Goal: Information Seeking & Learning: Learn about a topic

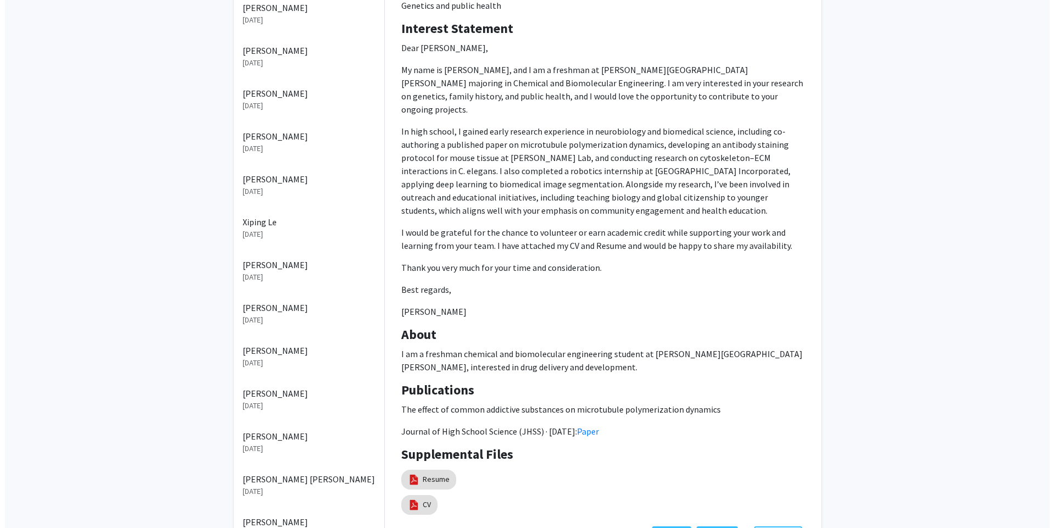
scroll to position [294, 0]
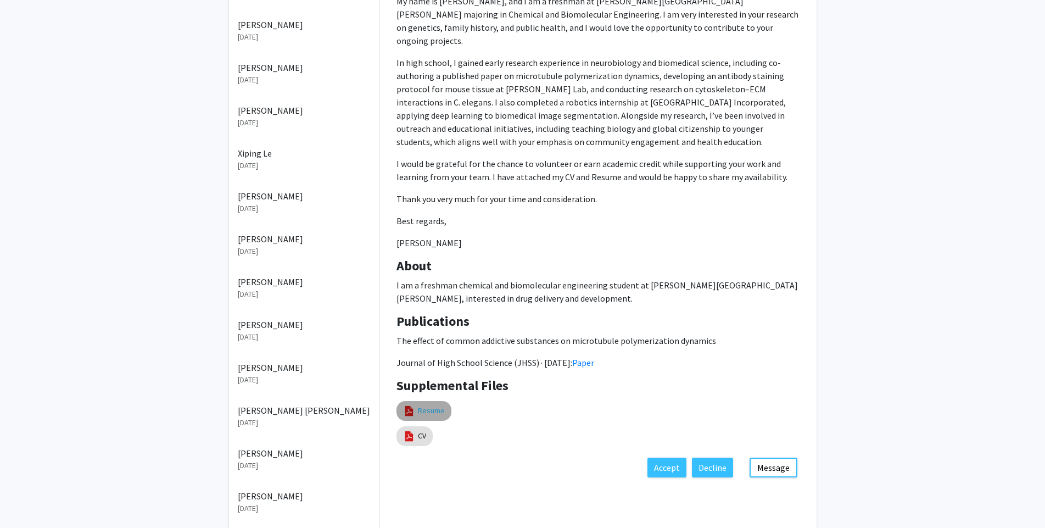
click at [426, 405] on link "Resume" at bounding box center [431, 411] width 27 height 12
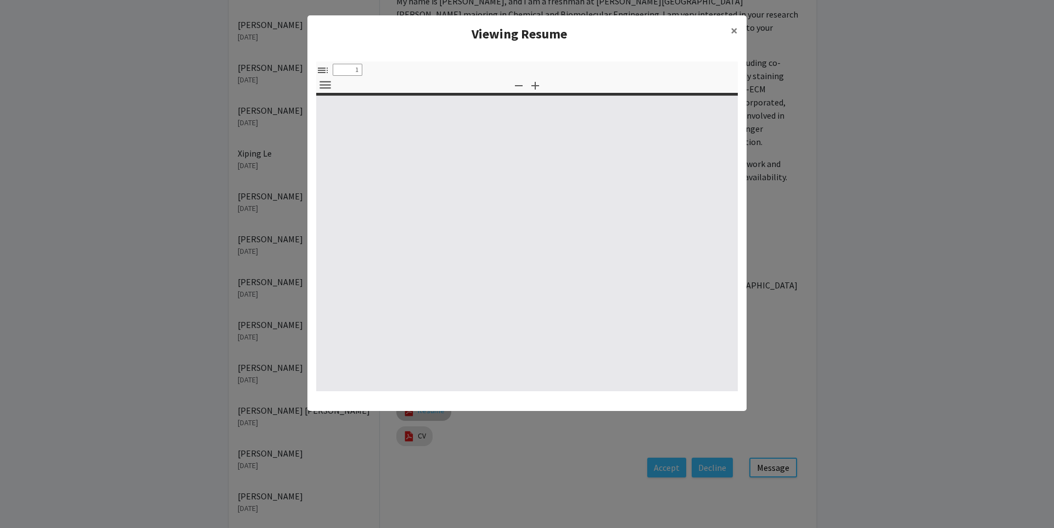
select select "custom"
type input "0"
select select "custom"
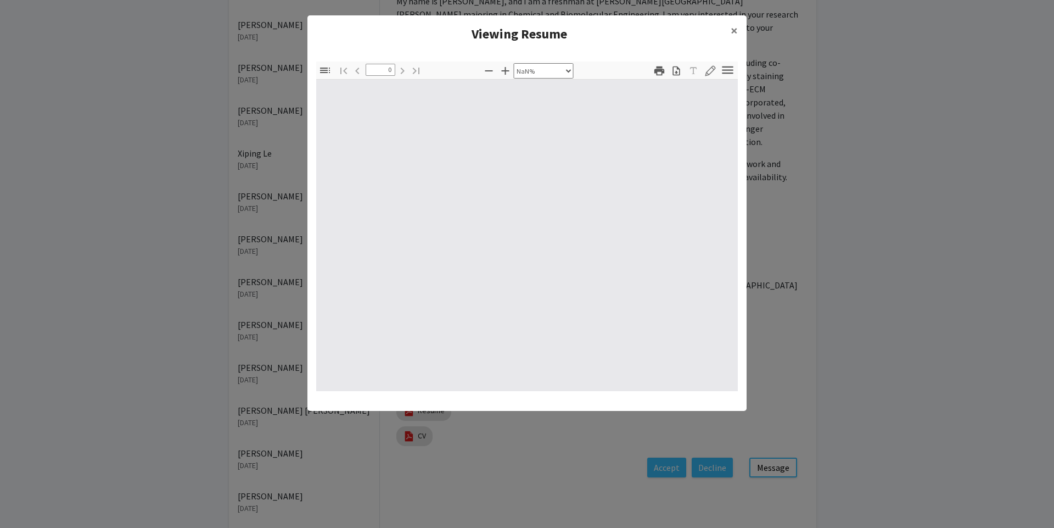
type input "1"
select select "auto"
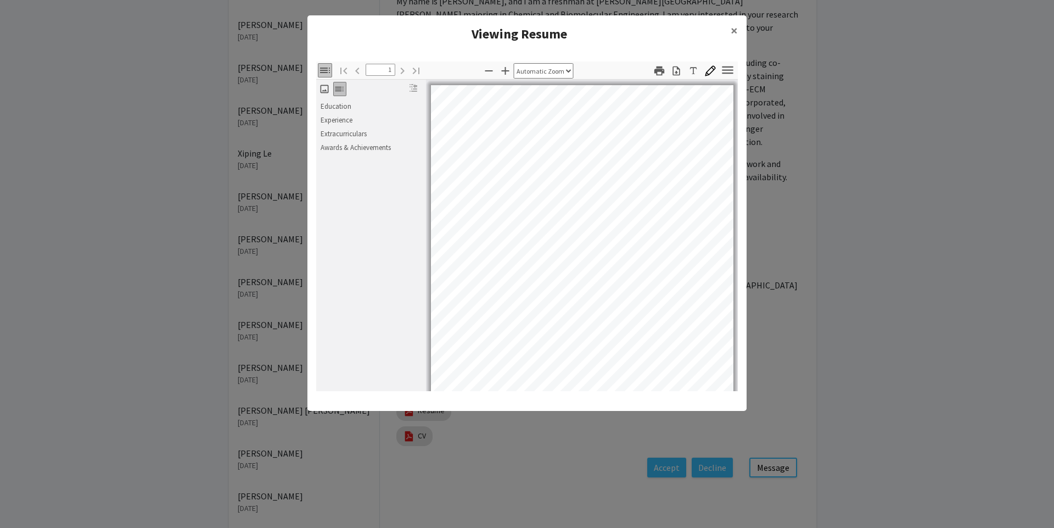
scroll to position [1, 0]
click at [736, 28] on span "×" at bounding box center [734, 30] width 7 height 17
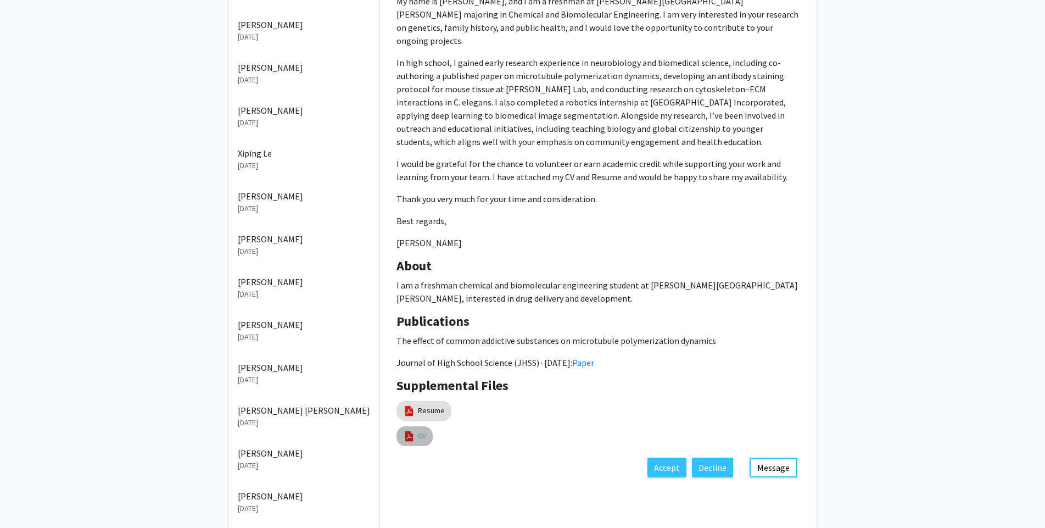
click at [418, 430] on link "CV" at bounding box center [422, 436] width 8 height 12
select select "custom"
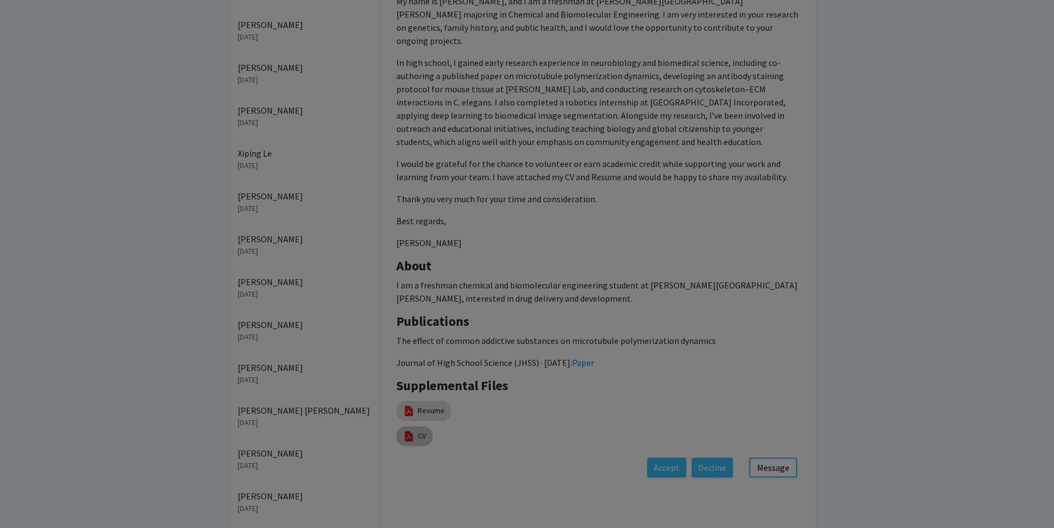
type input "0"
select select "custom"
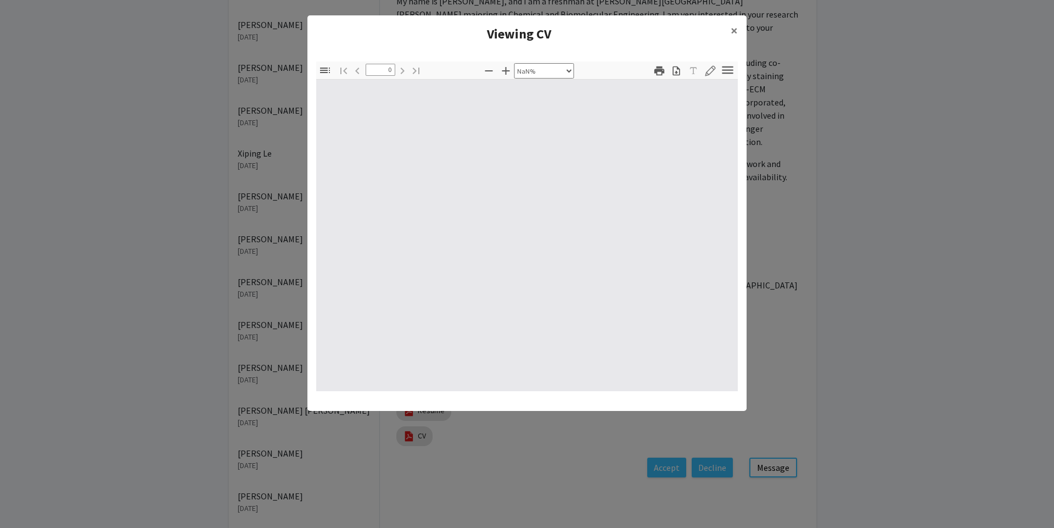
type input "1"
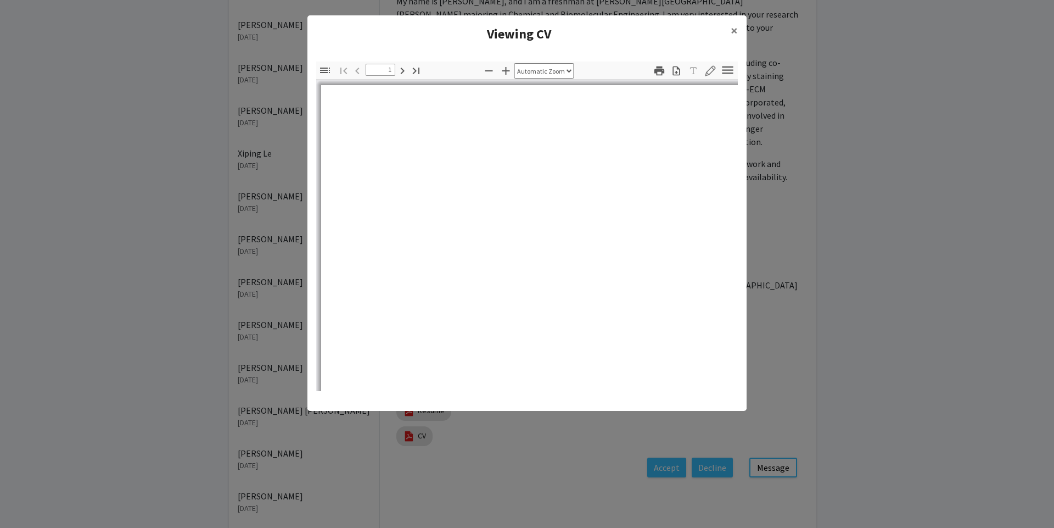
select select "auto"
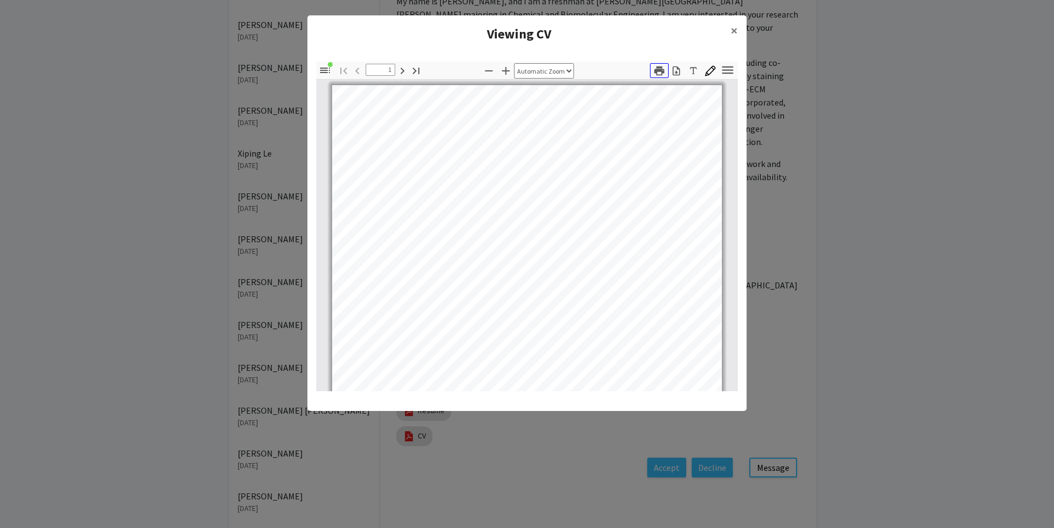
click at [658, 72] on icon "button" at bounding box center [659, 71] width 12 height 12
